Goal: Task Accomplishment & Management: Manage account settings

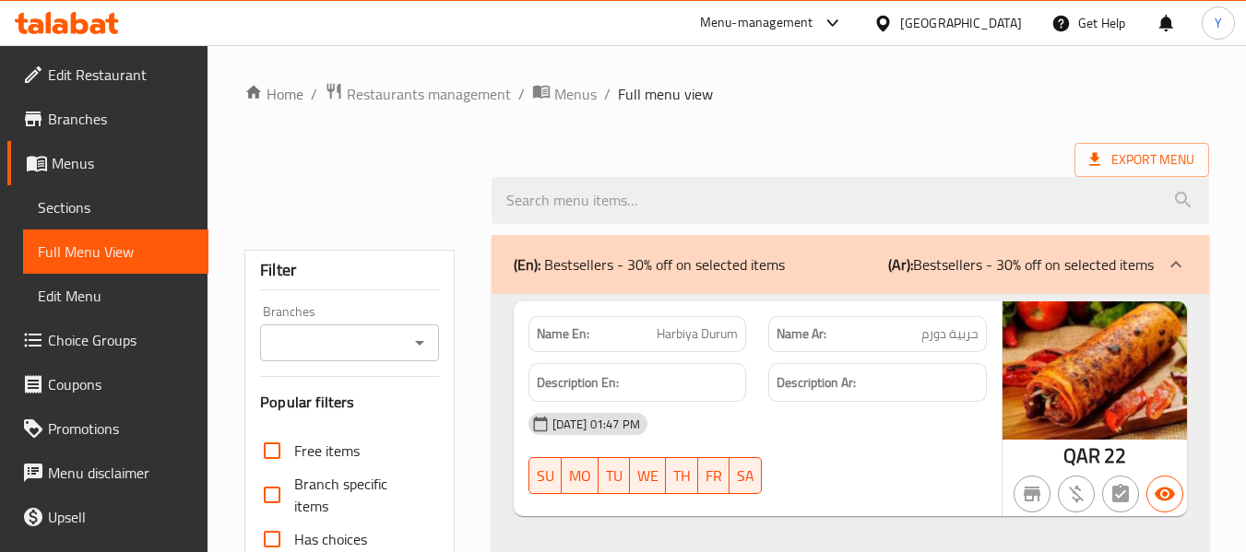
click at [999, 20] on div "Qatar" at bounding box center [961, 23] width 122 height 20
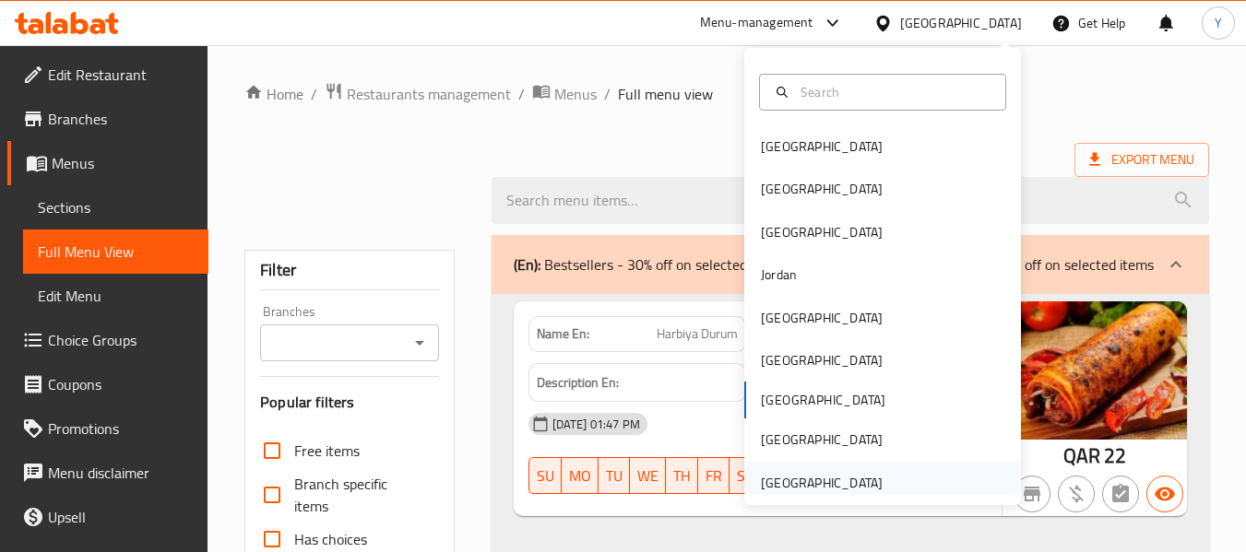
click at [811, 490] on div "[GEOGRAPHIC_DATA]" at bounding box center [822, 483] width 122 height 20
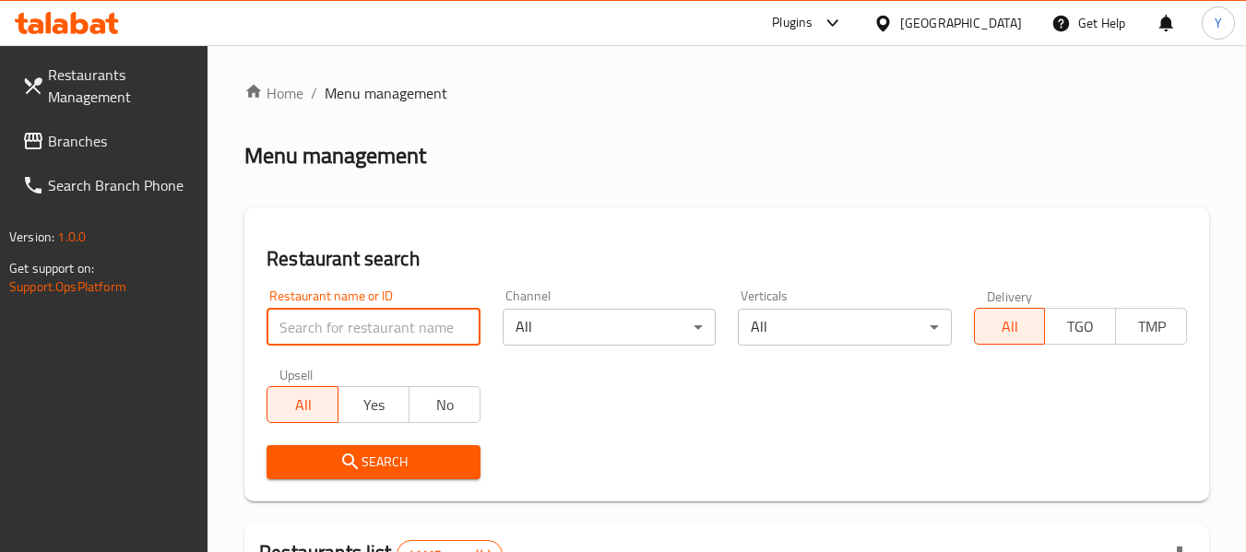
click at [428, 321] on input "search" at bounding box center [372, 327] width 213 height 37
paste input "ZUHAIR RESTAURANT"
drag, startPoint x: 282, startPoint y: 328, endPoint x: 215, endPoint y: 328, distance: 67.3
type input "ZUHAIR RESTAURANT"
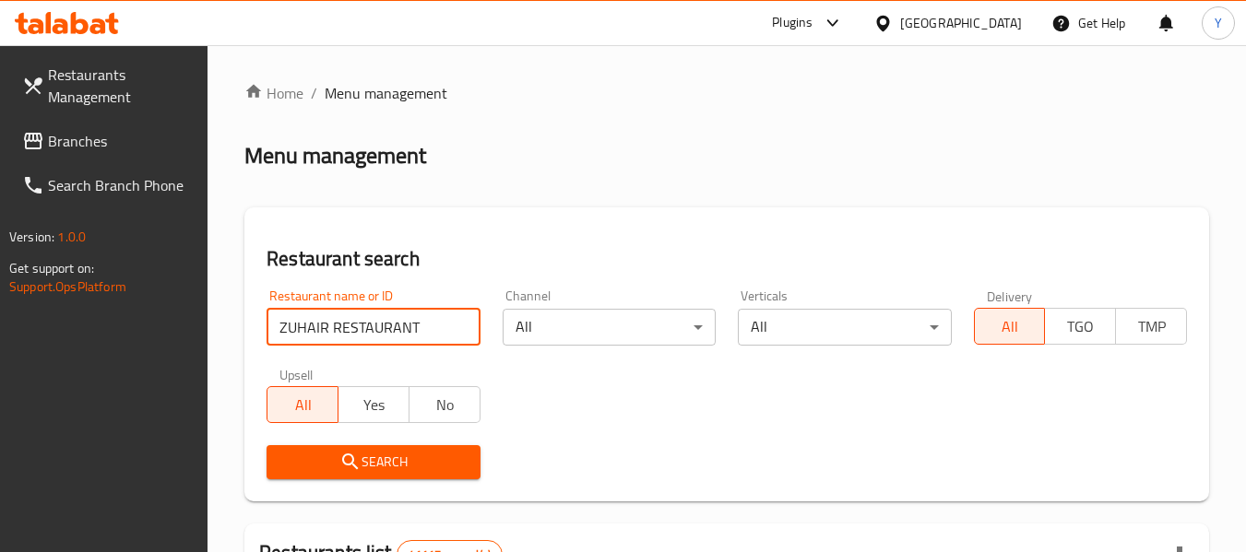
click button "Search" at bounding box center [372, 462] width 213 height 34
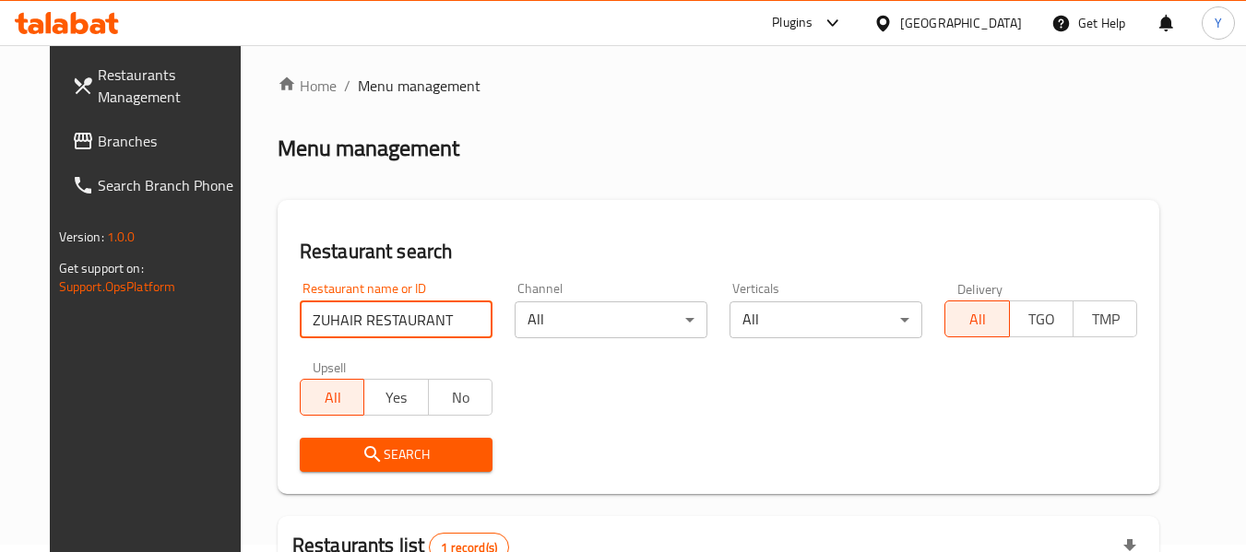
scroll to position [270, 0]
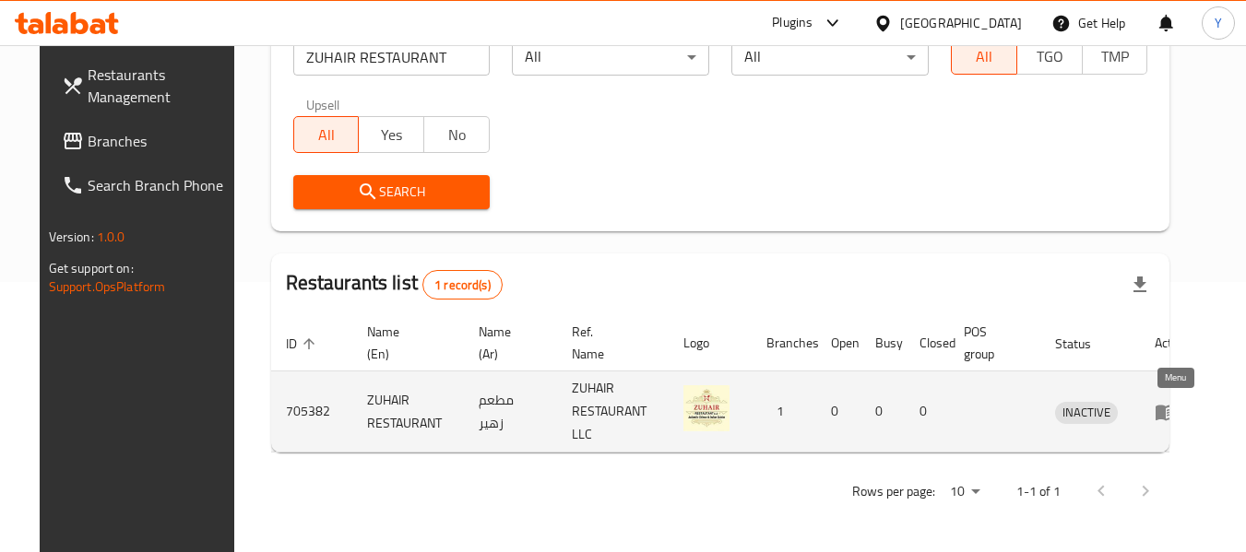
click at [1169, 404] on icon "enhanced table" at bounding box center [1165, 412] width 22 height 22
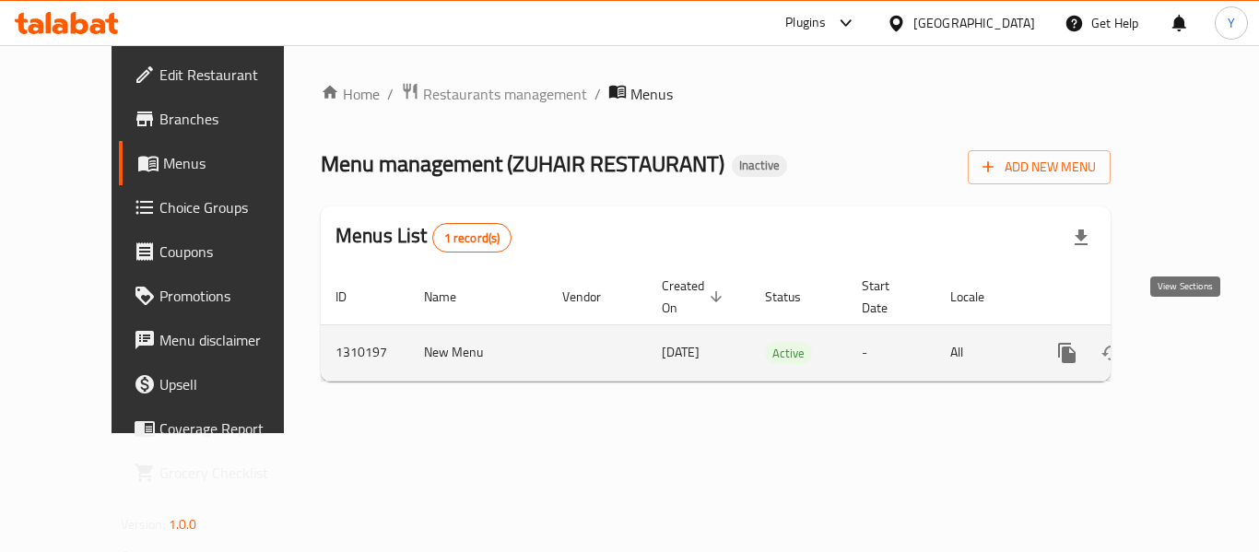
click at [1192, 345] on icon "enhanced table" at bounding box center [1200, 353] width 17 height 17
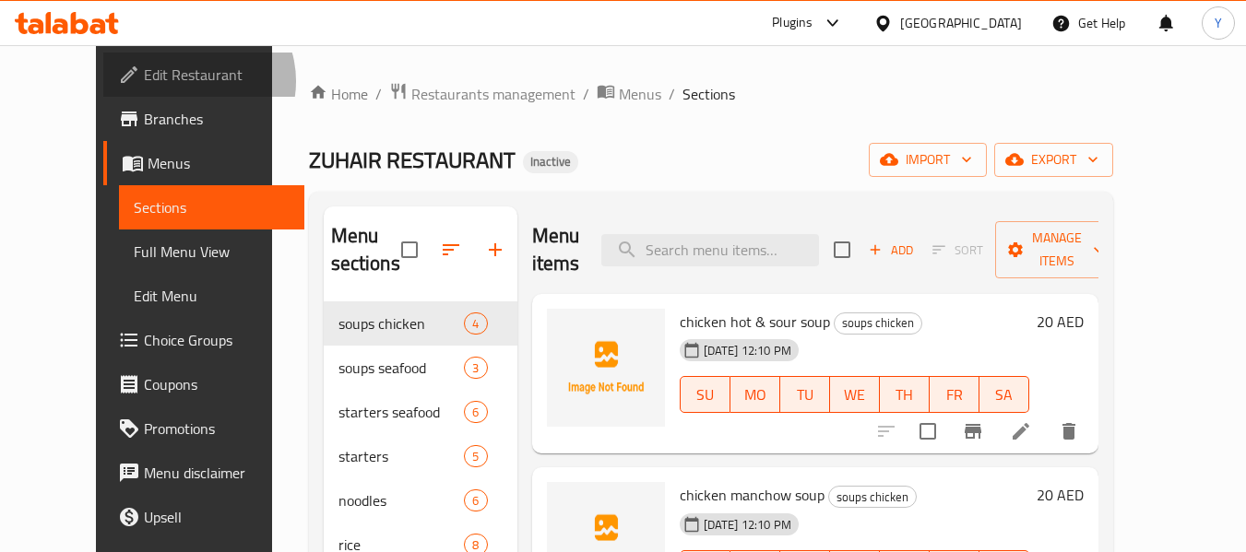
click at [144, 81] on span "Edit Restaurant" at bounding box center [217, 75] width 146 height 22
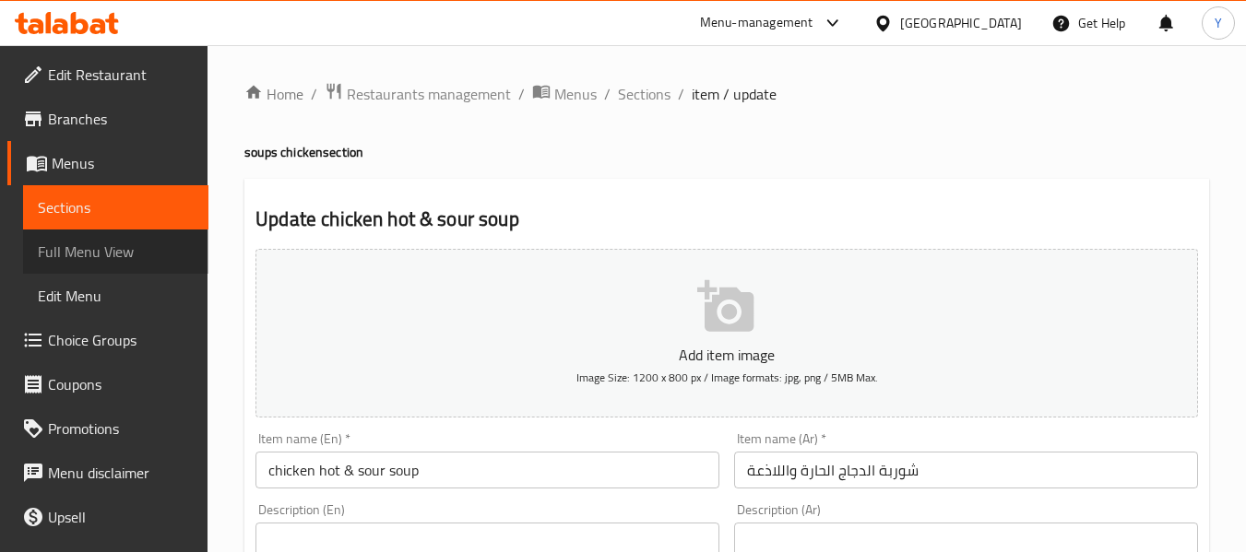
click at [140, 245] on span "Full Menu View" at bounding box center [116, 252] width 156 height 22
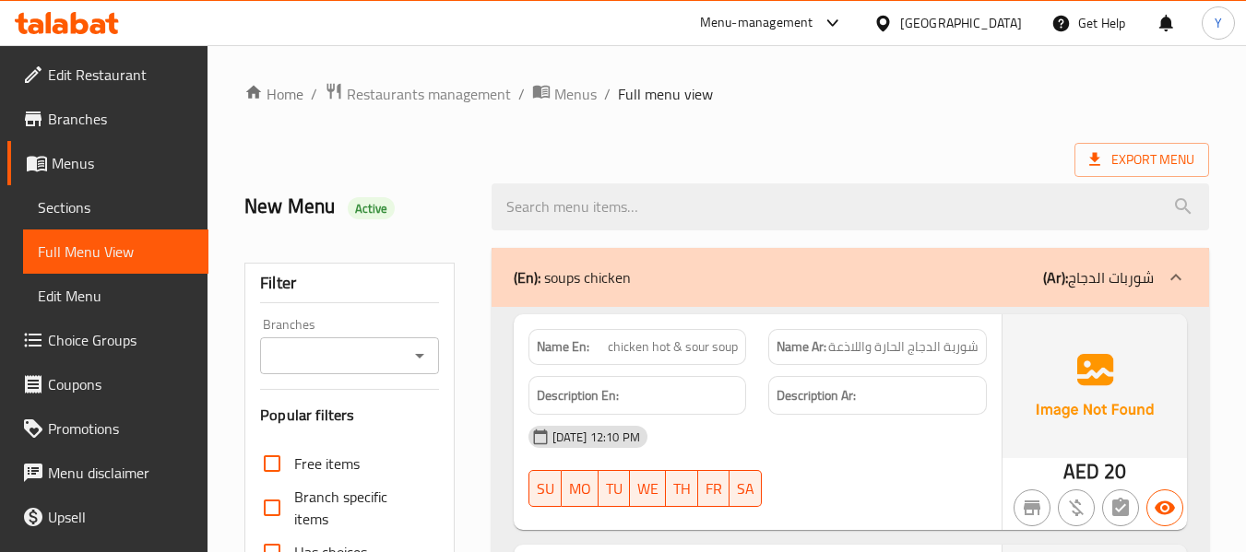
click at [552, 349] on strong "Name En:" at bounding box center [563, 346] width 53 height 19
copy strong "Name En:"
click at [552, 349] on strong "Name En:" at bounding box center [563, 346] width 53 height 19
click at [857, 378] on div "Description Ar:" at bounding box center [877, 396] width 219 height 40
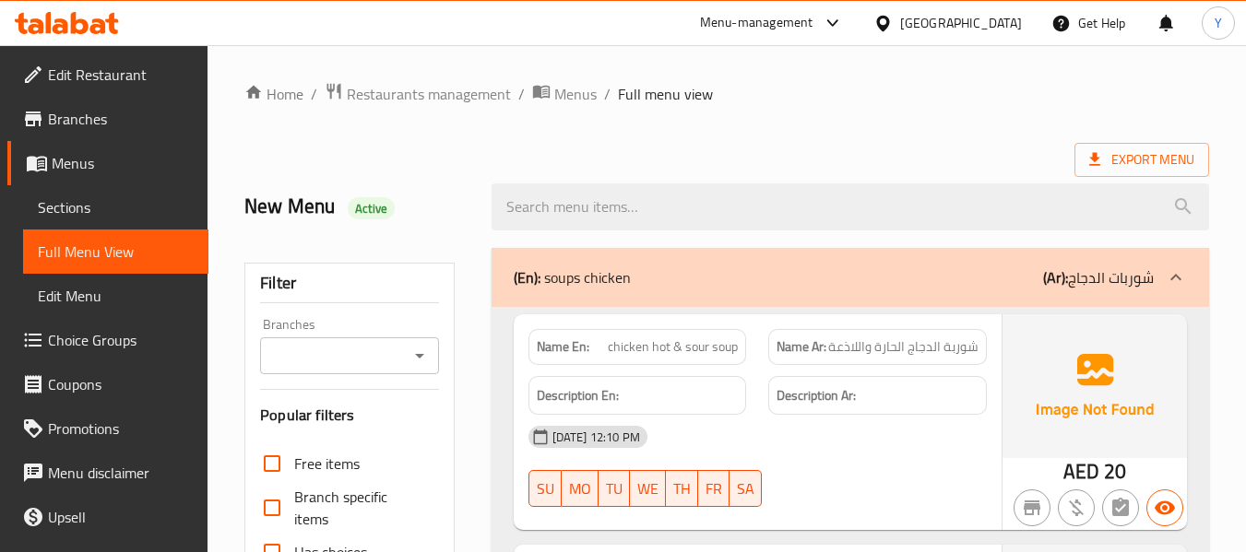
click at [802, 412] on div "Description Ar:" at bounding box center [877, 396] width 219 height 40
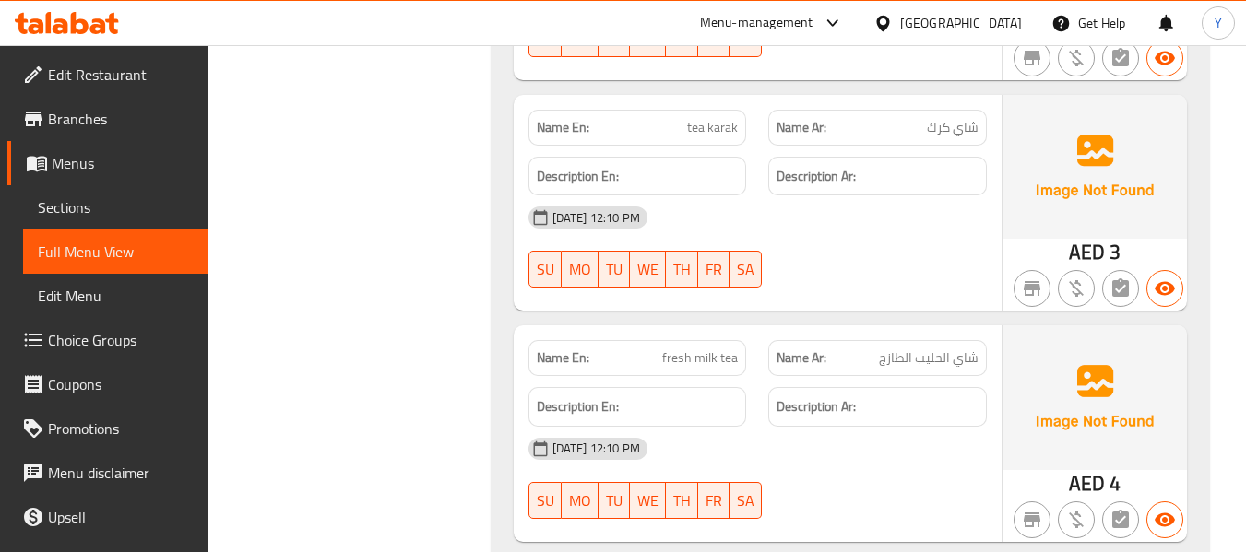
scroll to position [20373, 0]
